Goal: Navigation & Orientation: Go to known website

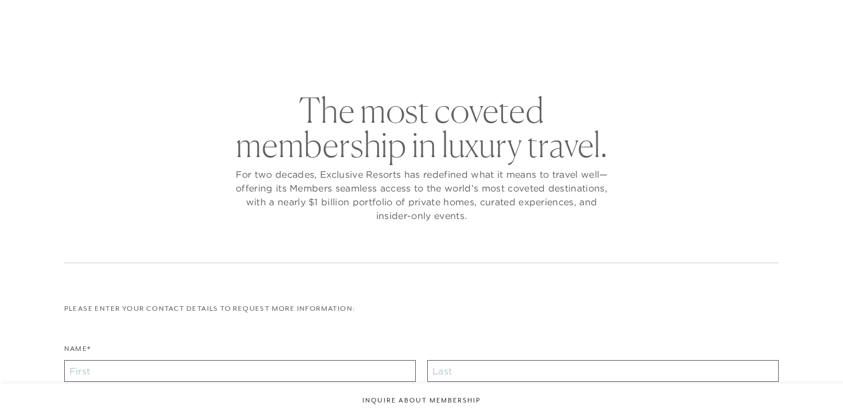
checkbox input "false"
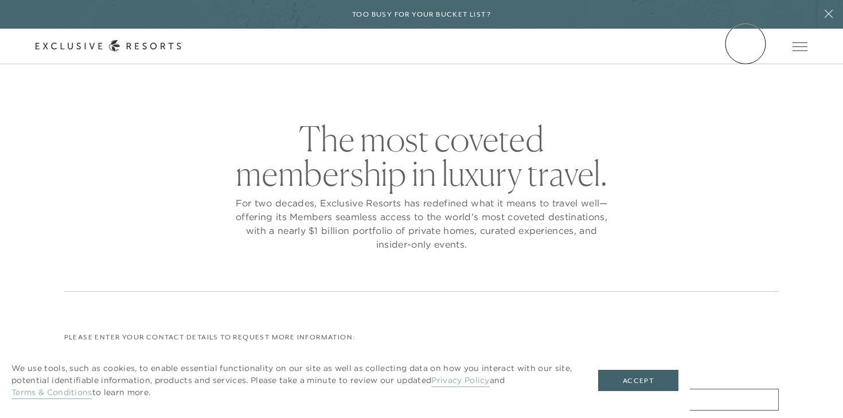
click at [0, 0] on link "Member Login" at bounding box center [0, 0] width 0 height 0
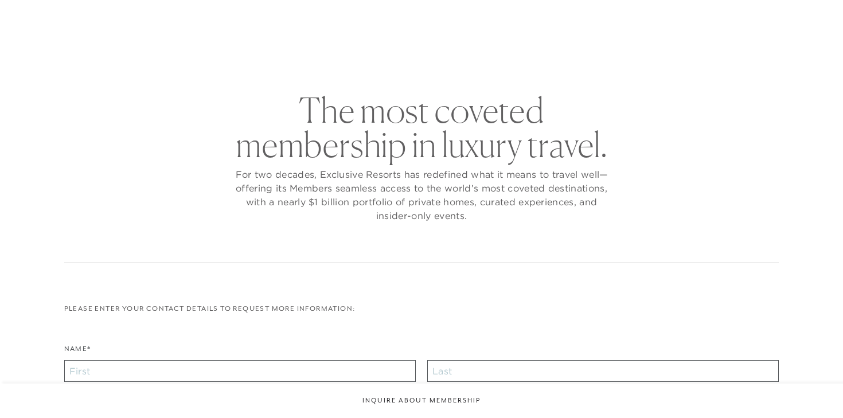
checkbox input "false"
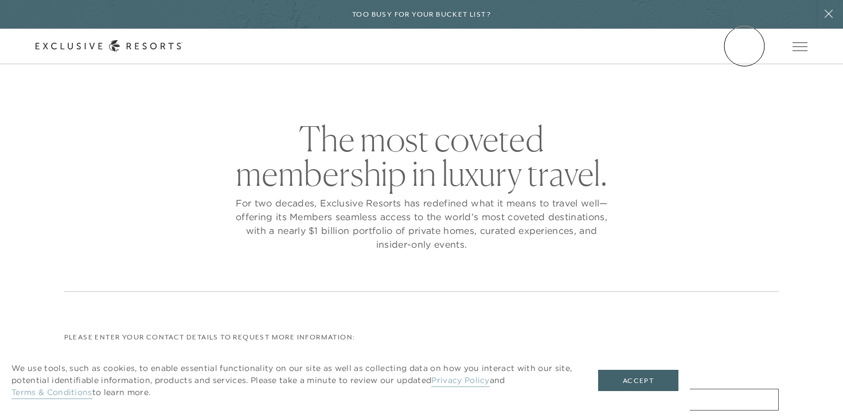
click at [0, 0] on link "Member Login" at bounding box center [0, 0] width 0 height 0
